Goal: Transaction & Acquisition: Obtain resource

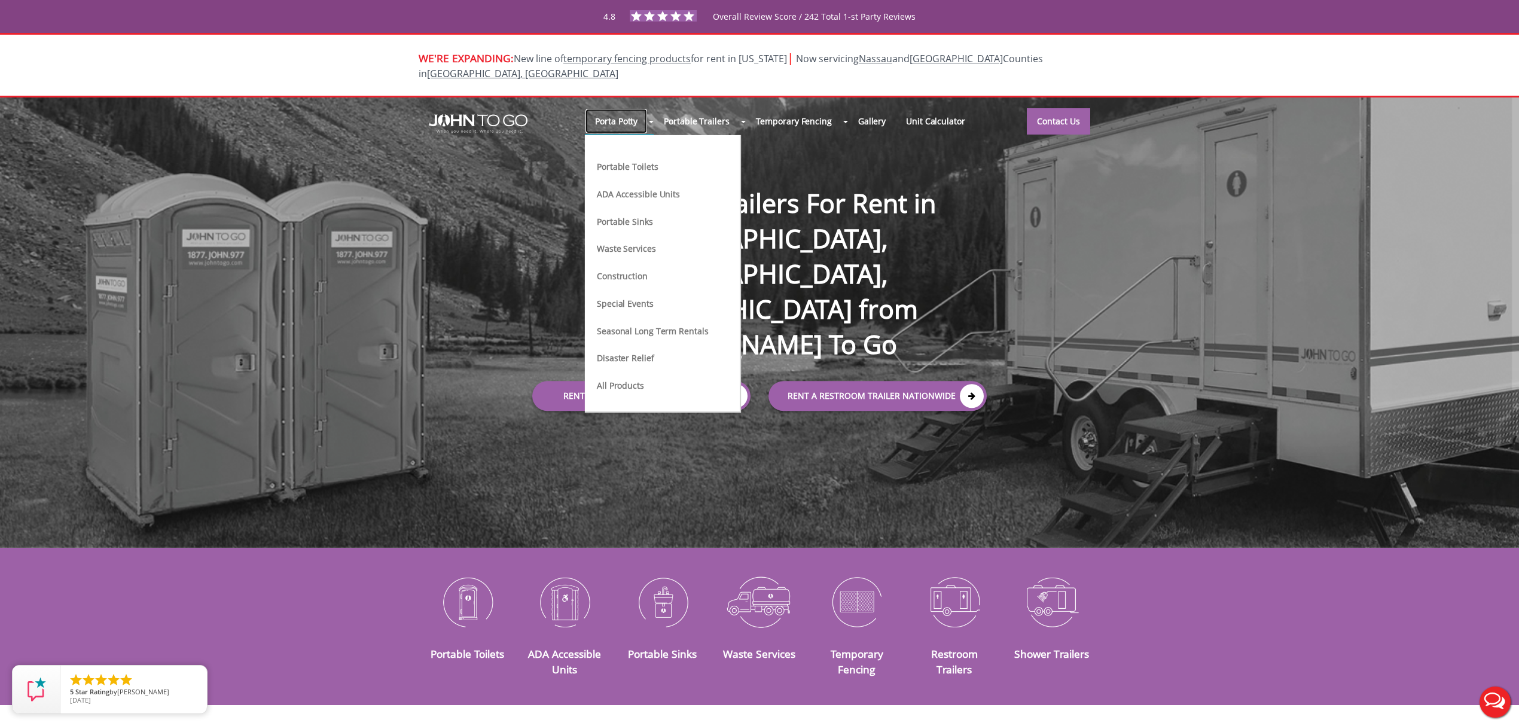
click at [642, 108] on link "Porta Potty" at bounding box center [616, 121] width 63 height 26
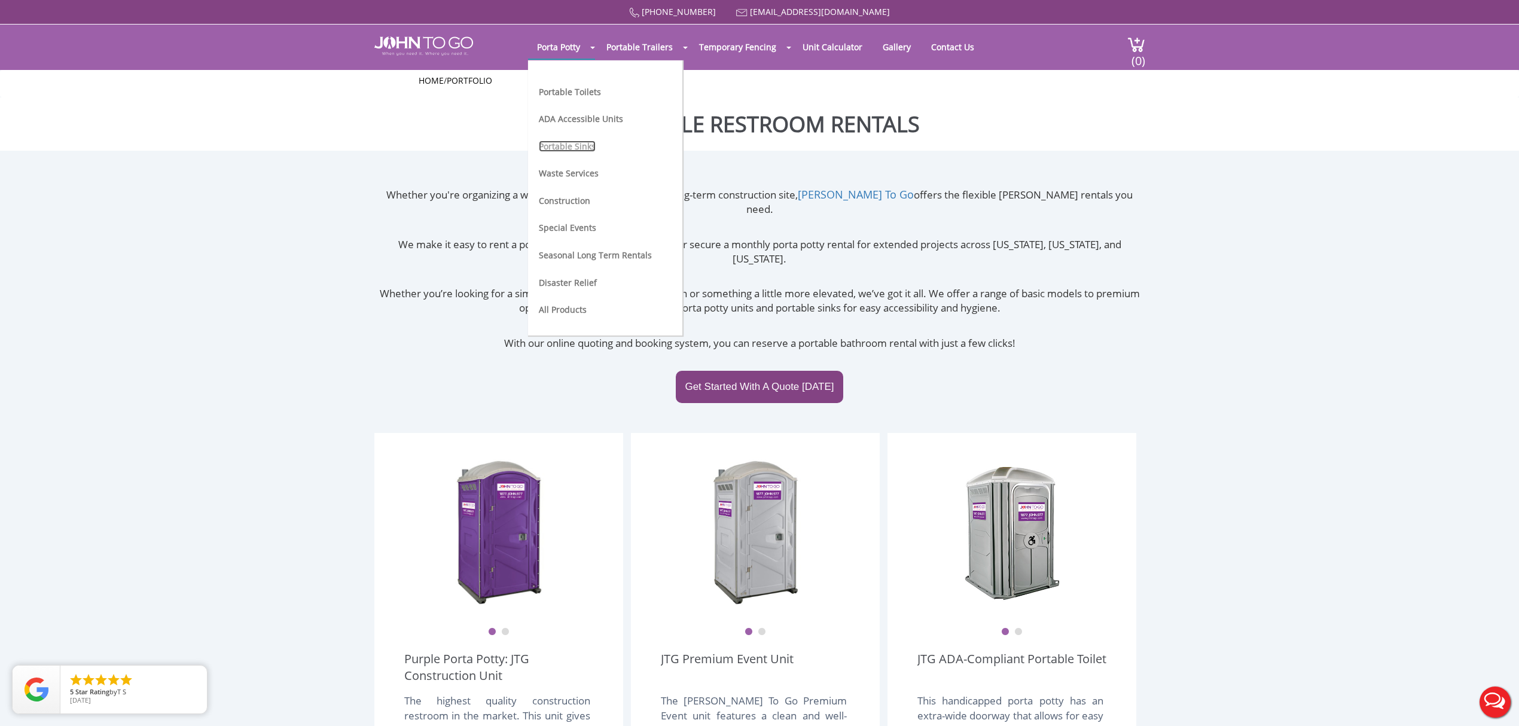
click at [576, 148] on link "Portable Sinks" at bounding box center [567, 146] width 57 height 11
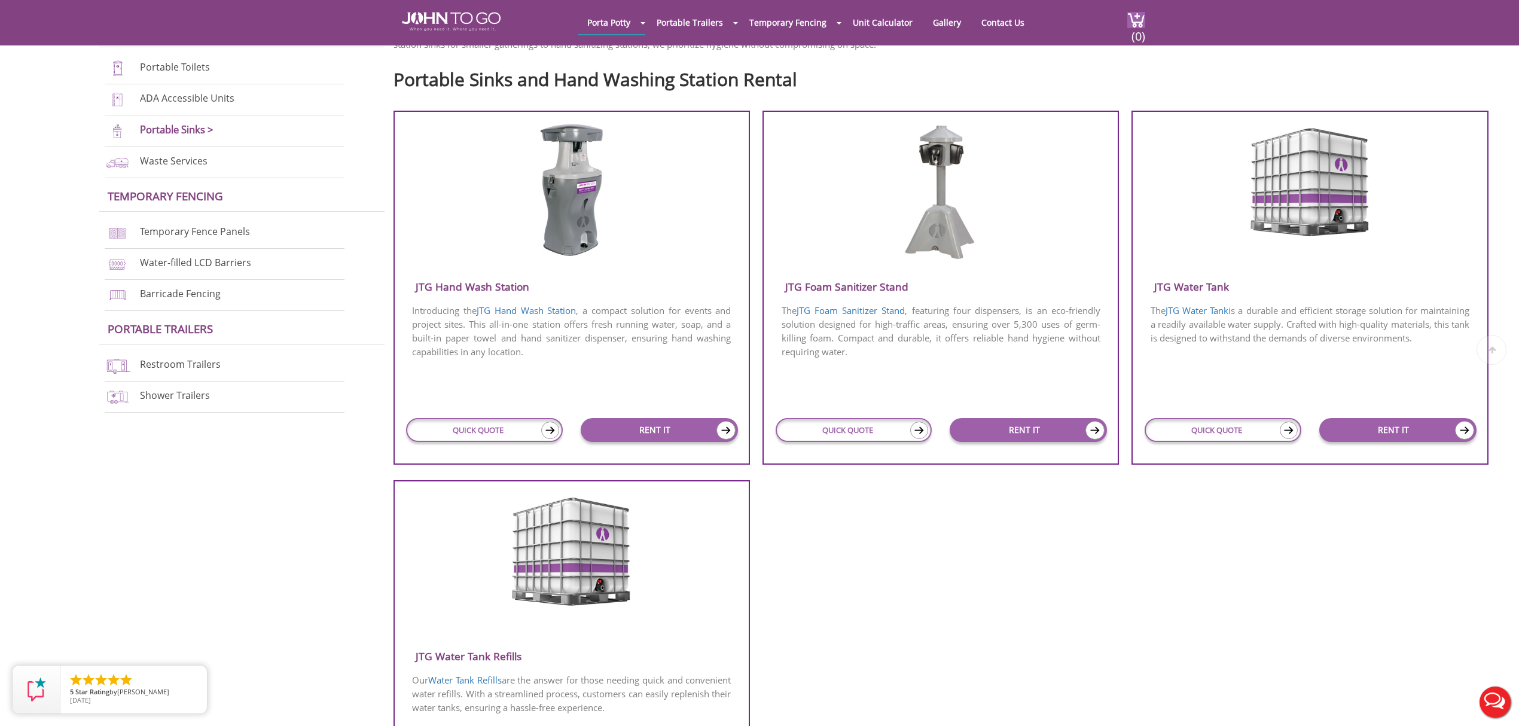
scroll to position [398, 0]
click at [182, 152] on li "Waste Services" at bounding box center [225, 162] width 240 height 31
click at [178, 159] on link "Waste Services" at bounding box center [174, 160] width 68 height 13
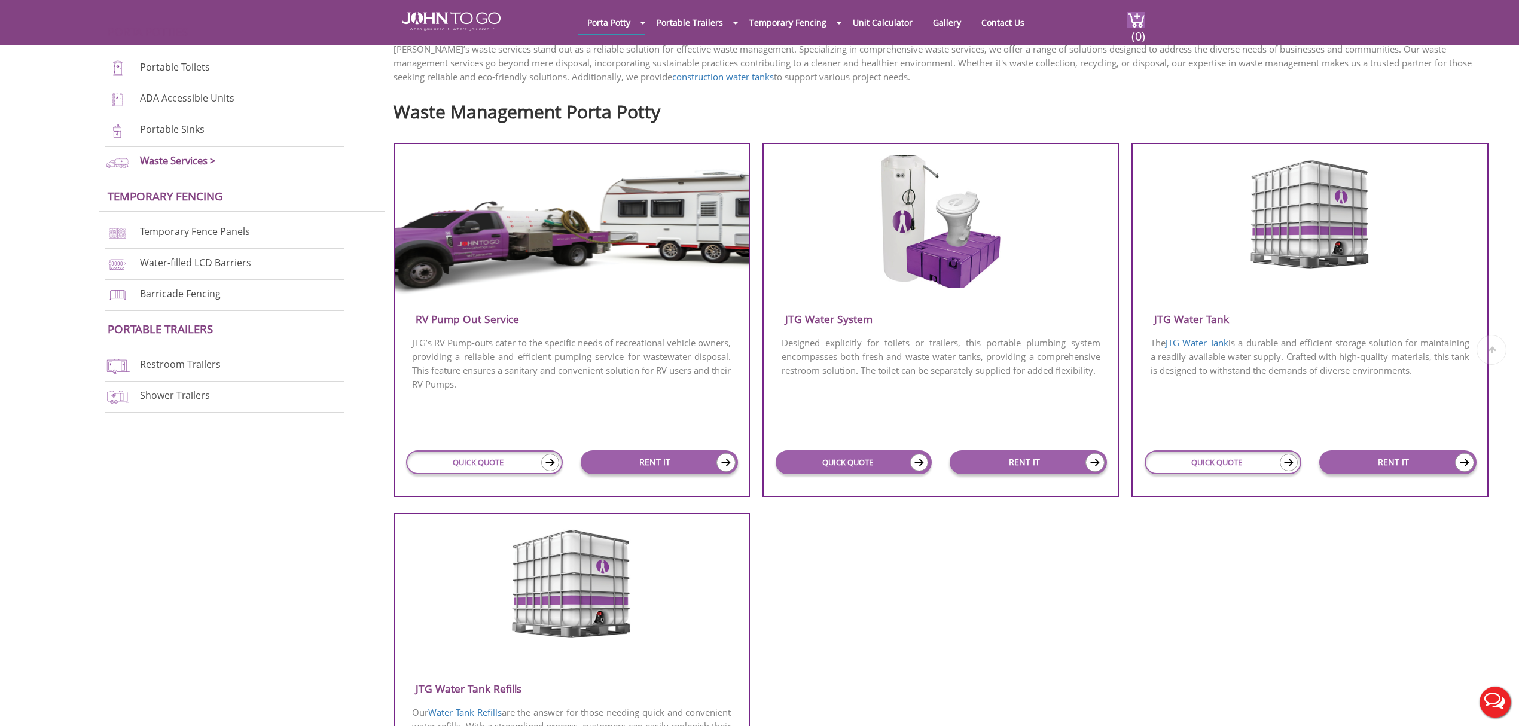
scroll to position [398, 0]
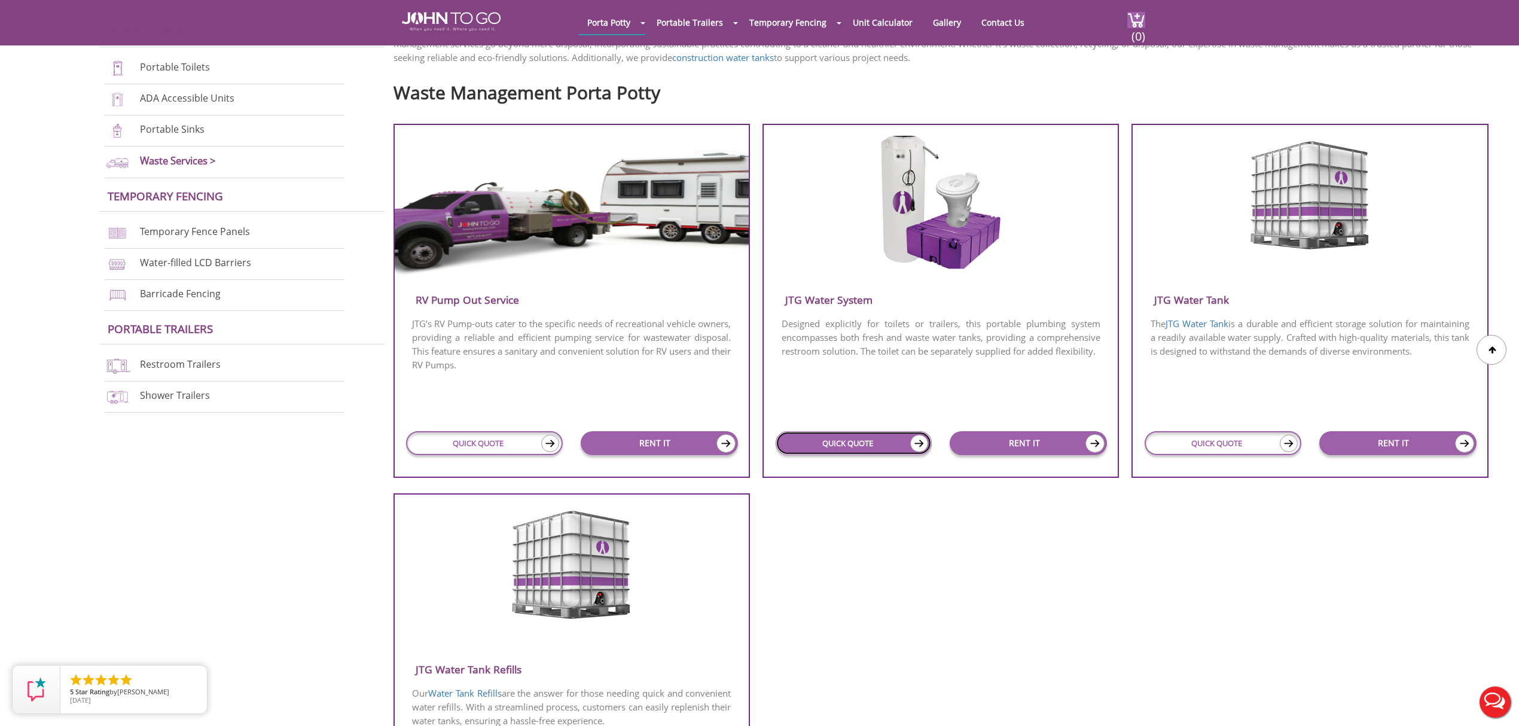
click at [854, 446] on link "QUICK QUOTE" at bounding box center [854, 443] width 157 height 24
